Goal: Complete application form

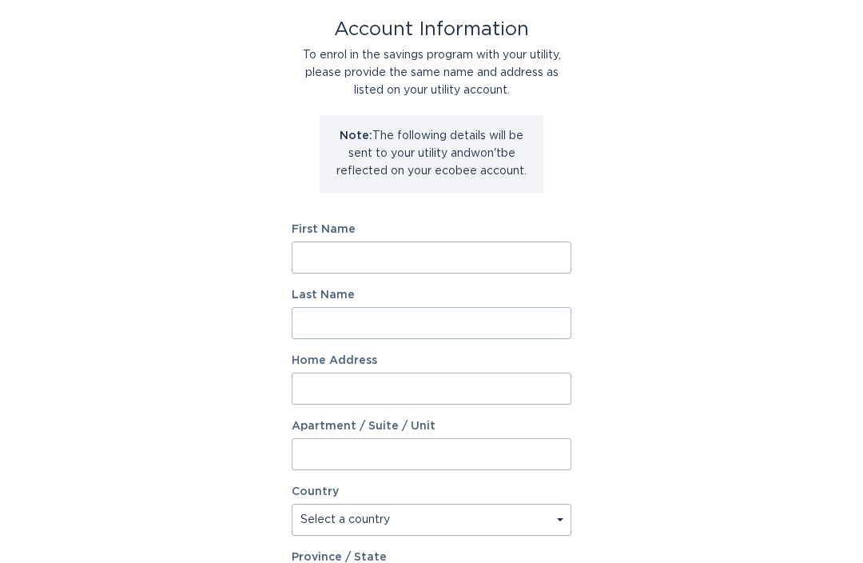
scroll to position [83, 0]
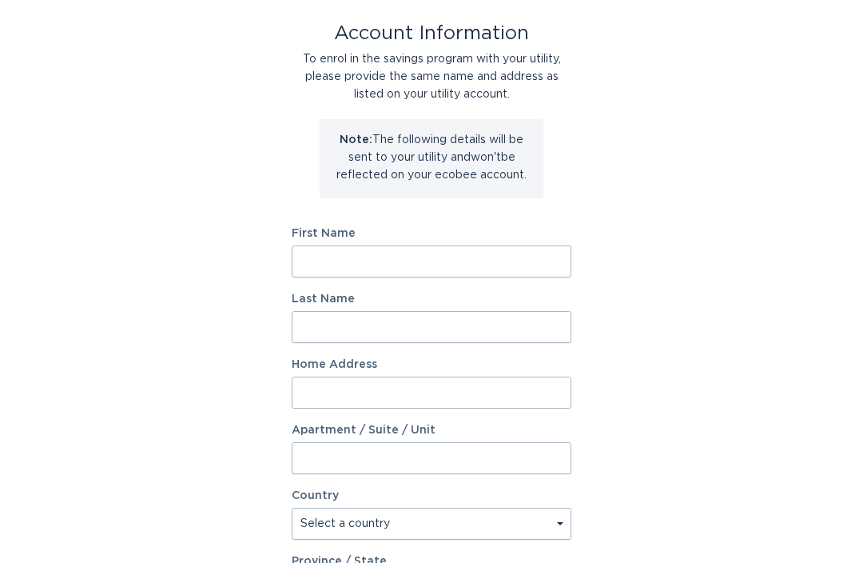
click at [495, 274] on input "First Name" at bounding box center [432, 261] width 280 height 32
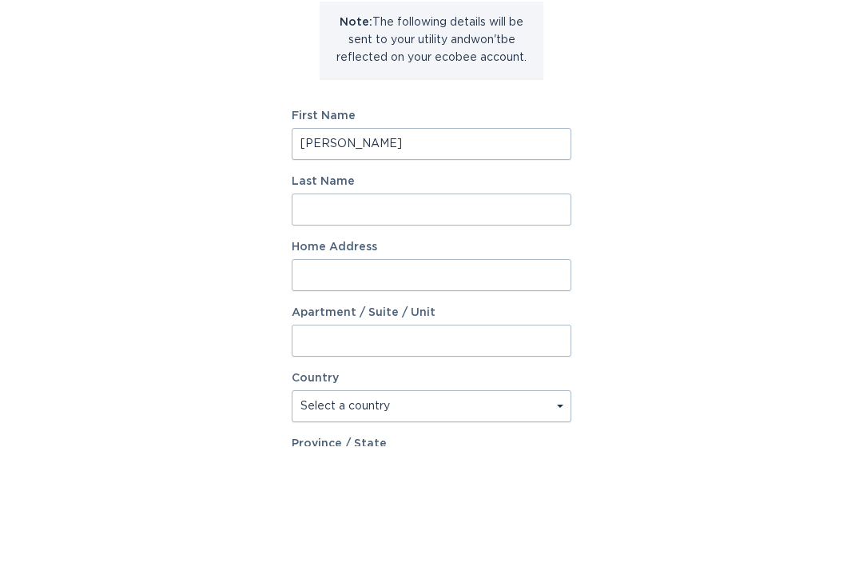
type input "[PERSON_NAME]"
click at [477, 311] on input "Last Name" at bounding box center [432, 327] width 280 height 32
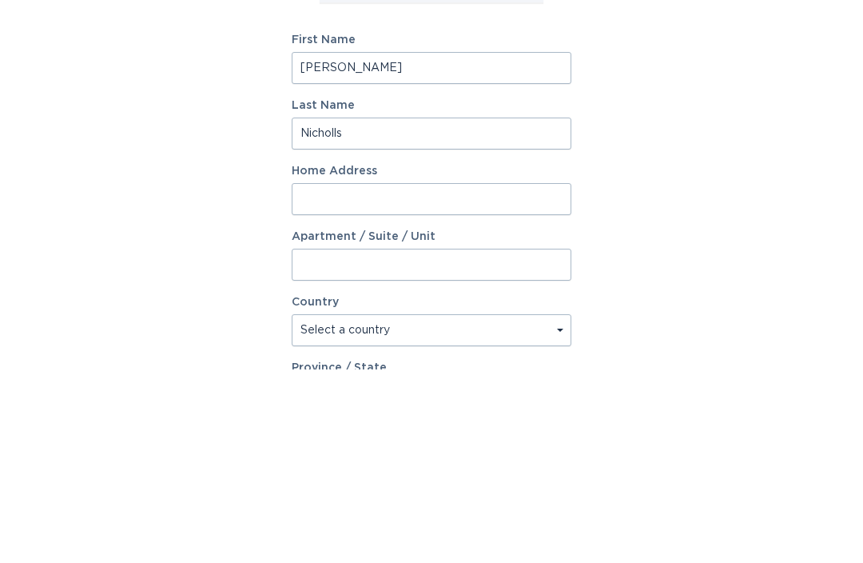
type input "Nicholls"
click at [494, 376] on input "Home Address" at bounding box center [432, 392] width 280 height 32
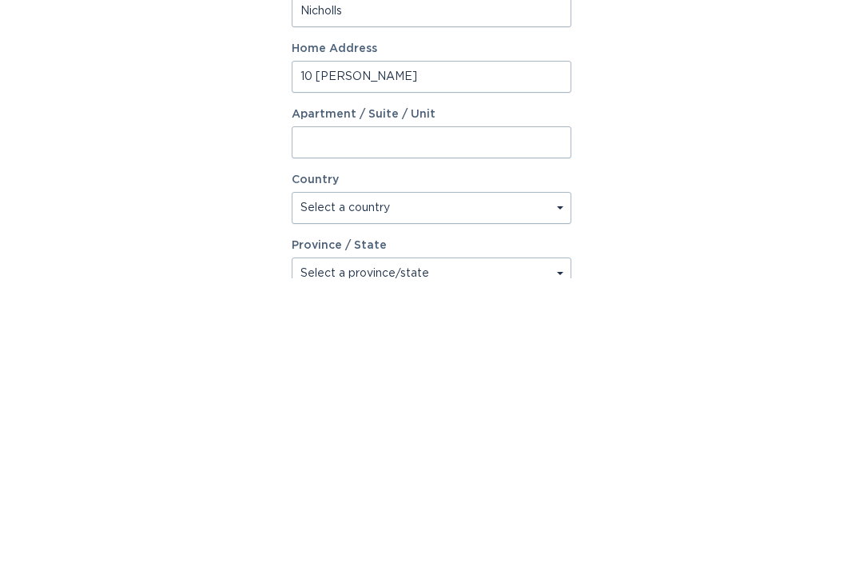
type input "10 [PERSON_NAME]"
click at [559, 476] on select "Select a country [GEOGRAPHIC_DATA] [GEOGRAPHIC_DATA]" at bounding box center [432, 492] width 280 height 32
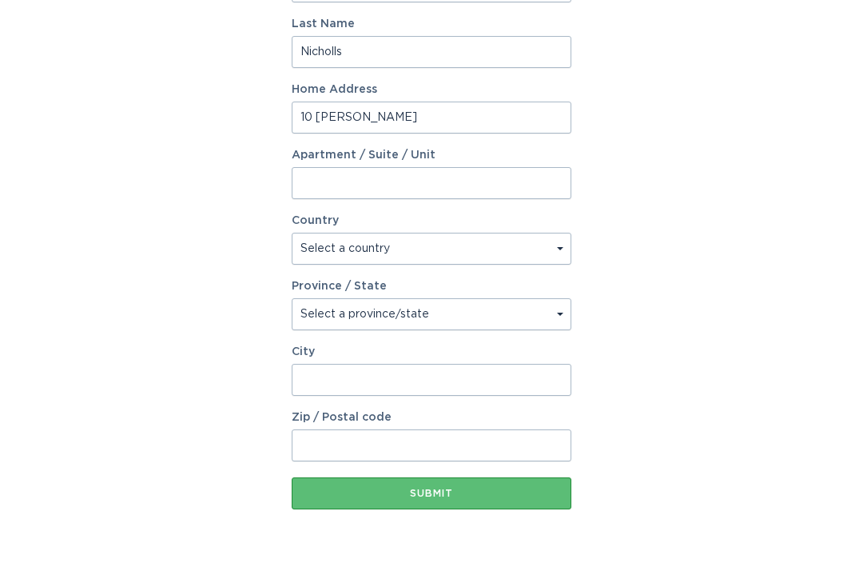
select select "CA"
click at [507, 315] on select "Select a province/state [GEOGRAPHIC_DATA] [GEOGRAPHIC_DATA] [GEOGRAPHIC_DATA] […" at bounding box center [432, 315] width 280 height 32
select select "ON"
click at [461, 383] on input "City" at bounding box center [432, 380] width 280 height 32
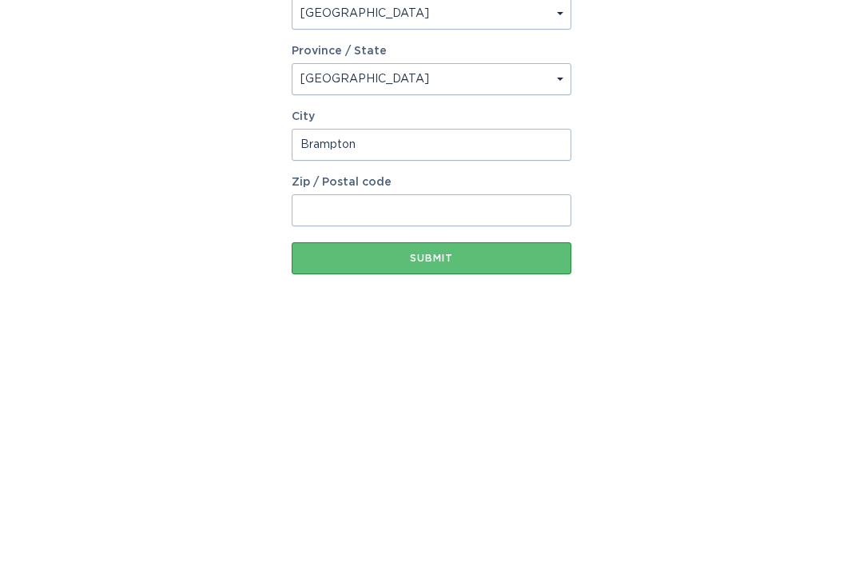
type input "Brampton"
click at [495, 430] on input "Zip / Postal code" at bounding box center [432, 446] width 280 height 32
type input "L6S 3P7"
click at [450, 489] on div "Submit" at bounding box center [432, 494] width 264 height 10
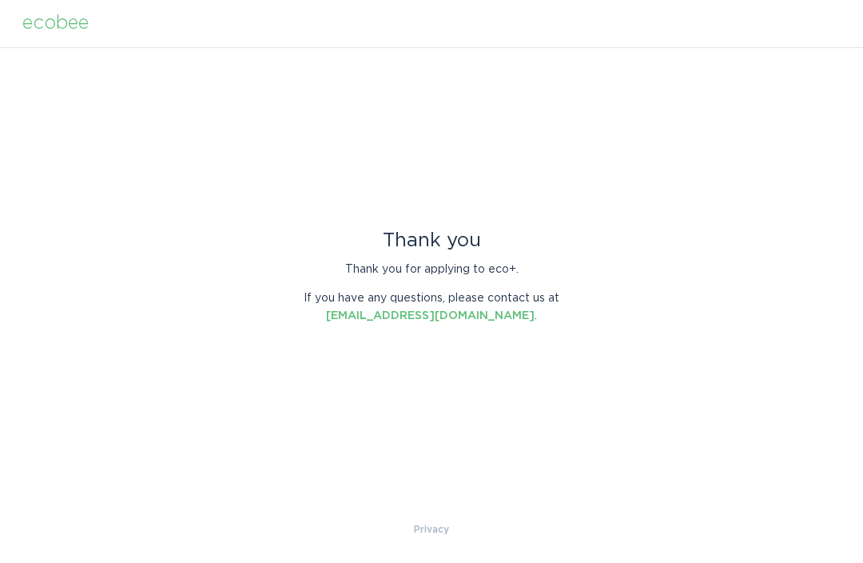
scroll to position [0, 0]
